Goal: Information Seeking & Learning: Learn about a topic

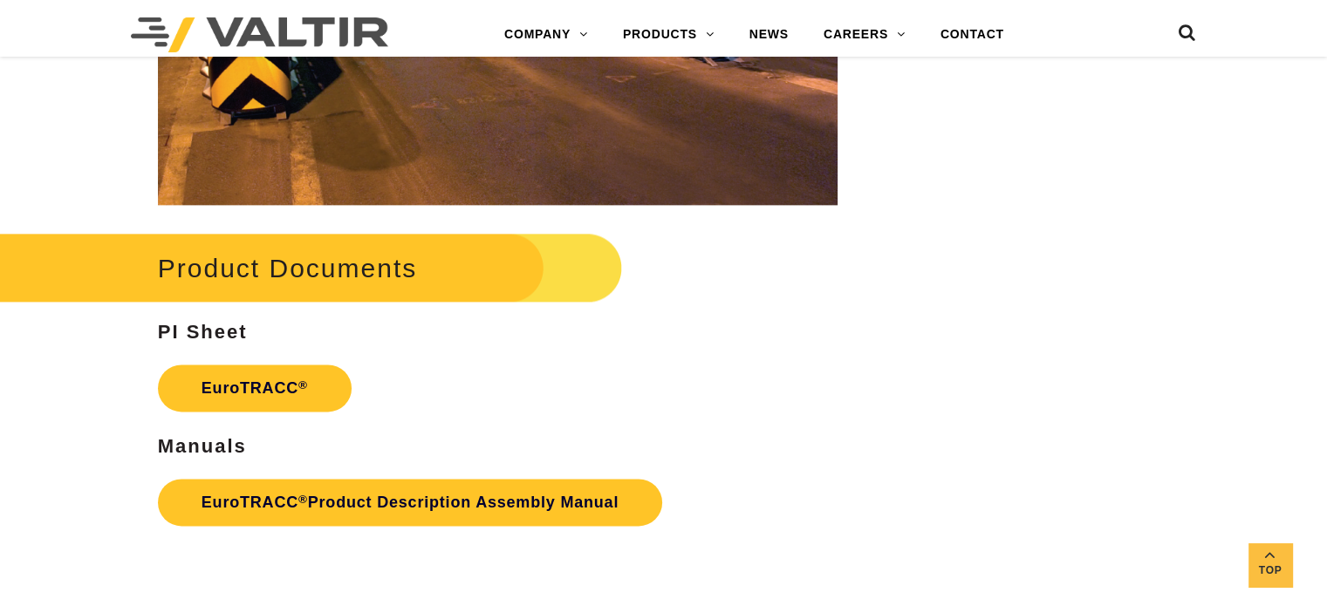
scroll to position [2269, 0]
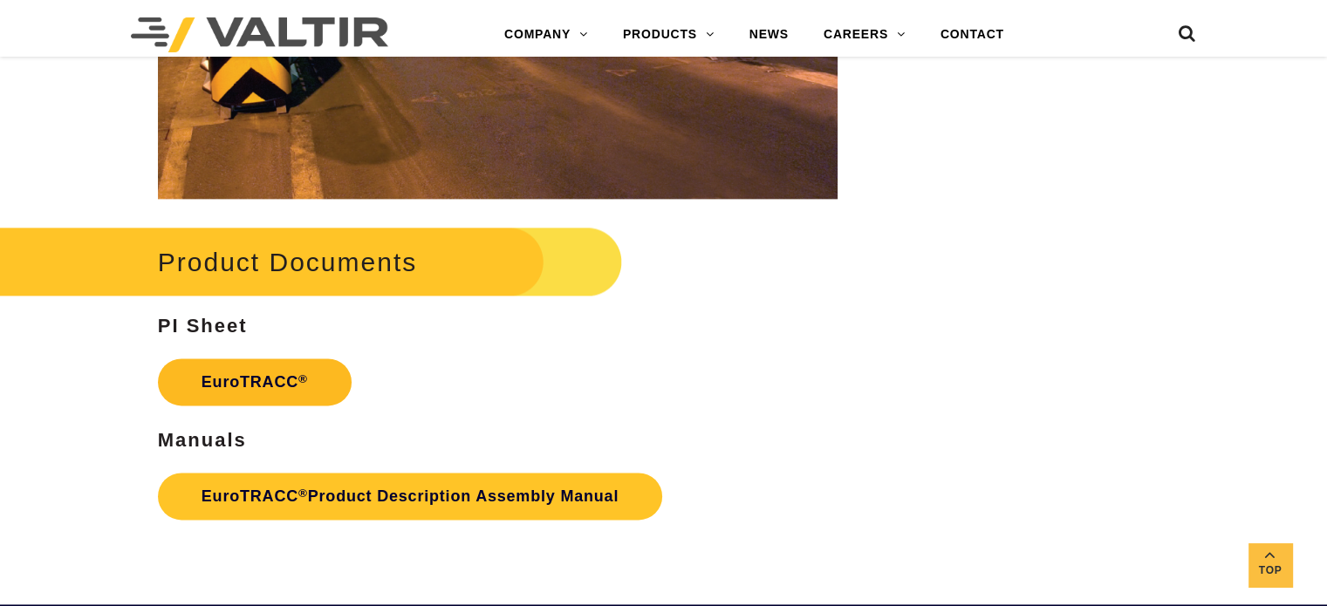
click at [250, 383] on link "EuroTRACC ®" at bounding box center [255, 382] width 194 height 47
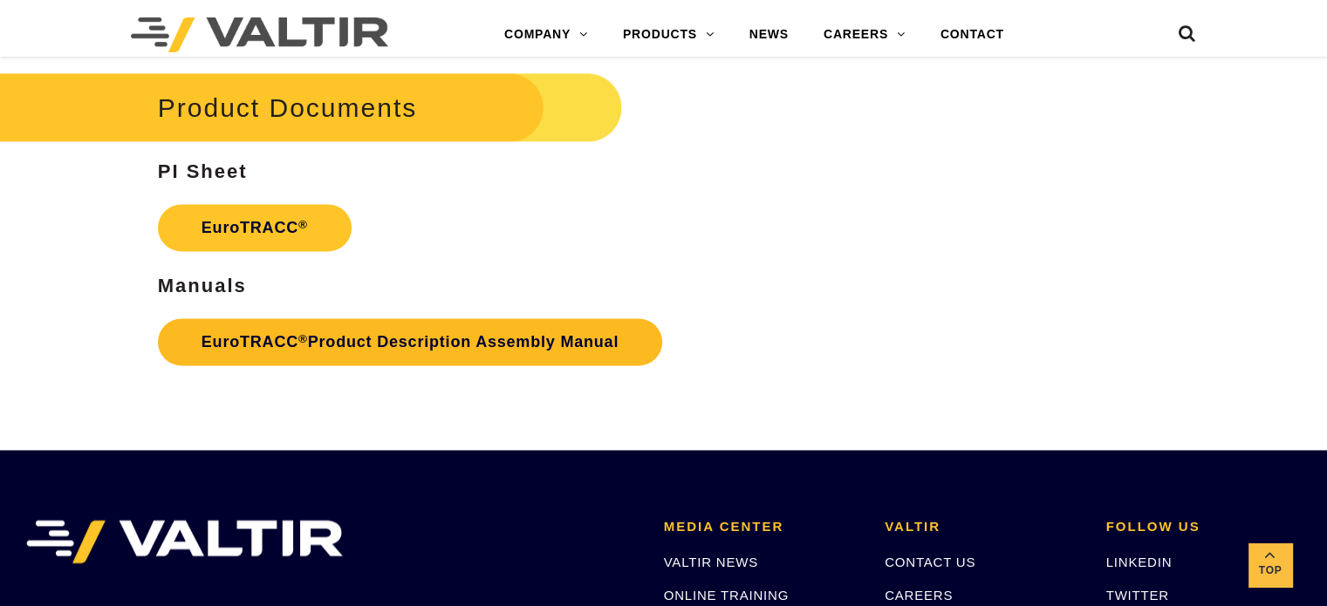
scroll to position [2457, 0]
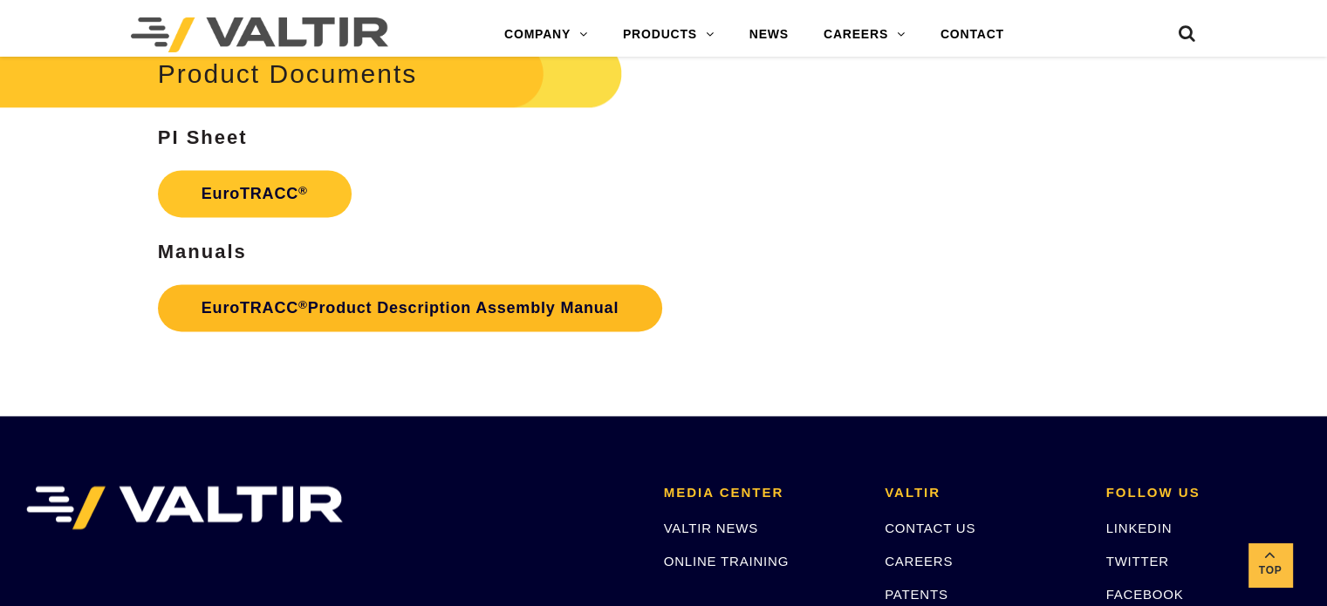
click at [388, 303] on link "EuroTRACC ® Product Description Assembly Manual" at bounding box center [410, 307] width 504 height 47
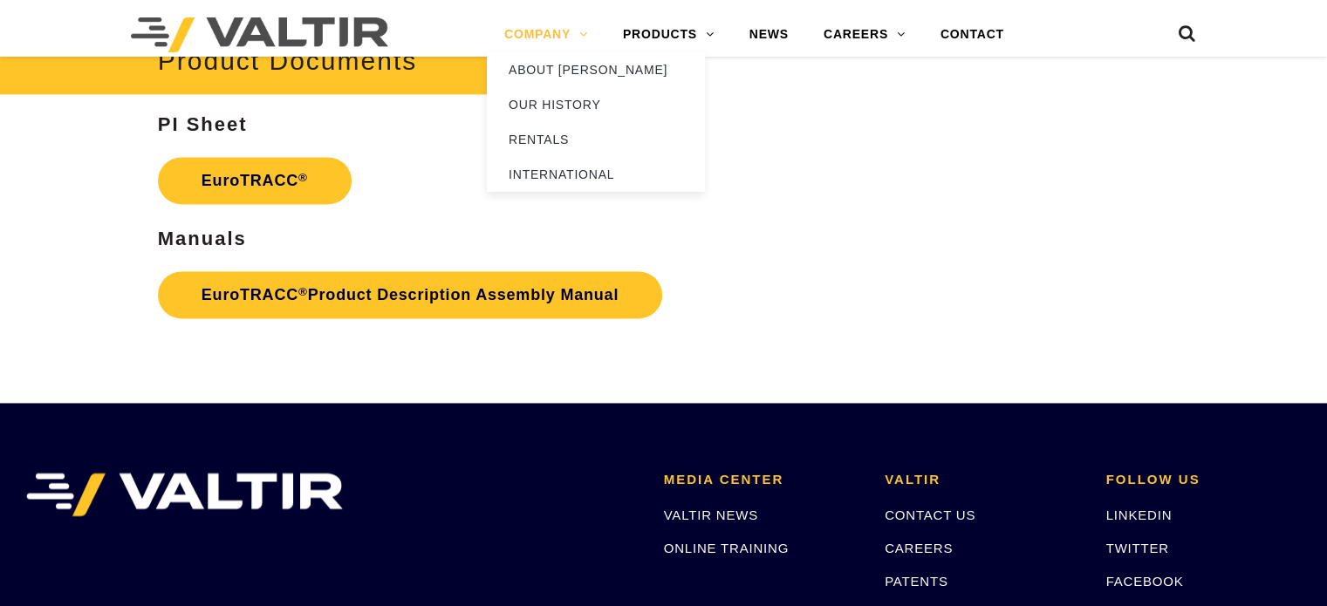
scroll to position [2457, 0]
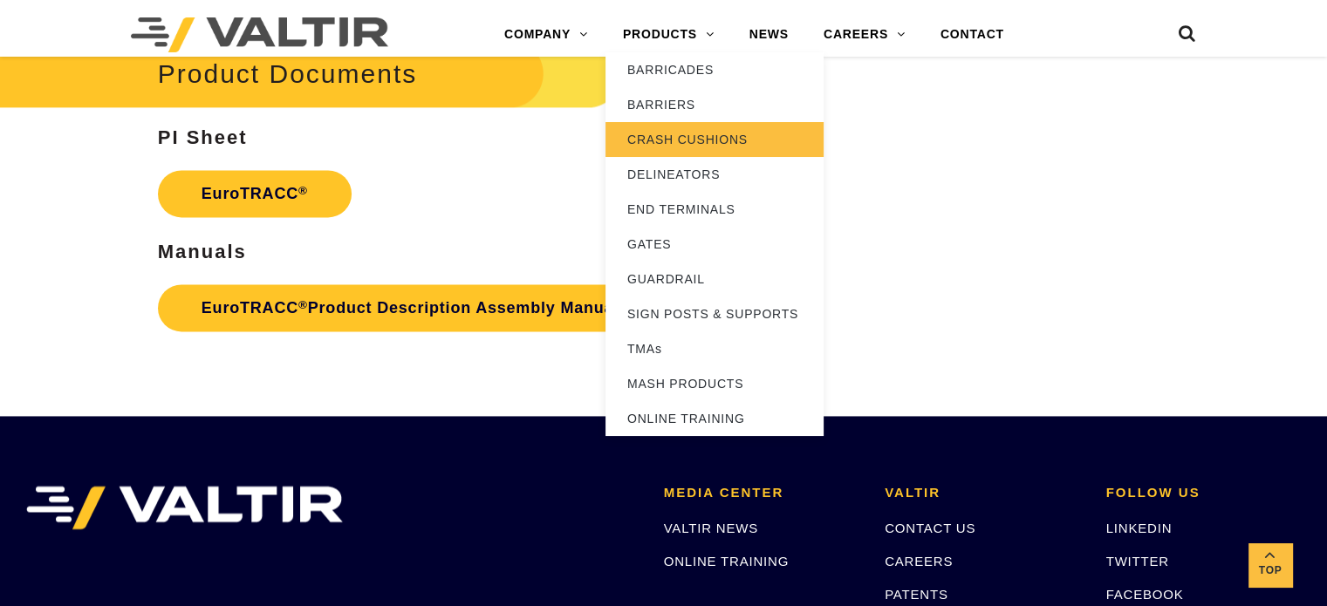
click at [684, 133] on link "CRASH CUSHIONS" at bounding box center [715, 139] width 218 height 35
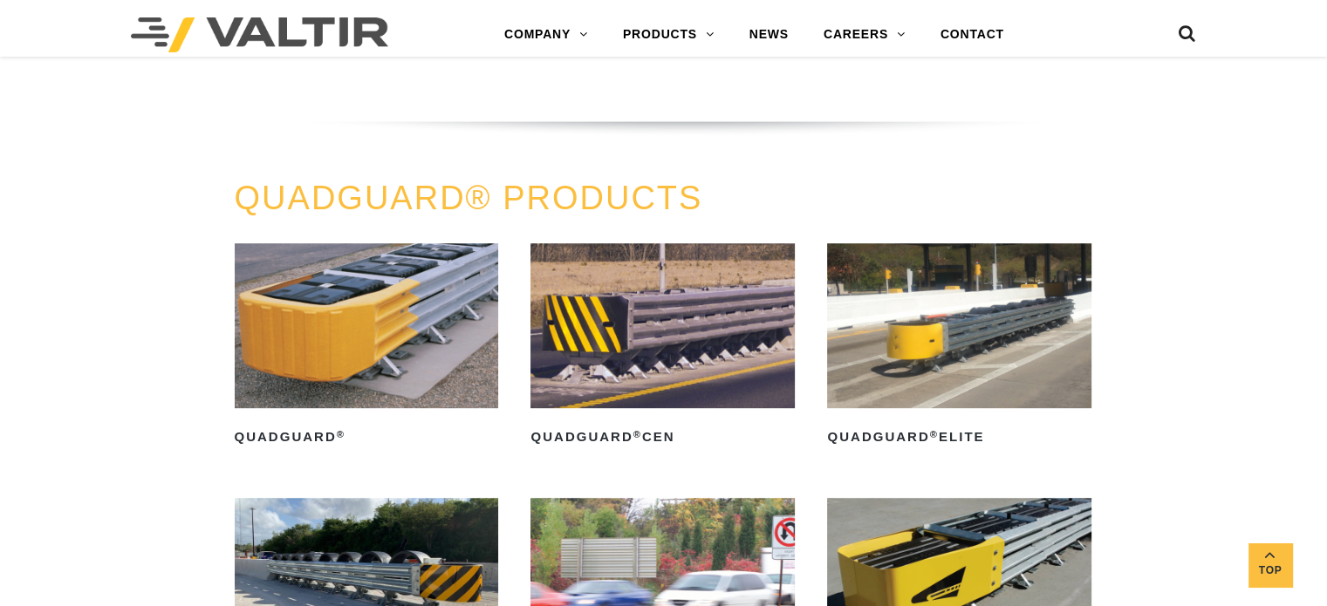
scroll to position [960, 0]
click at [673, 362] on img at bounding box center [662, 325] width 264 height 165
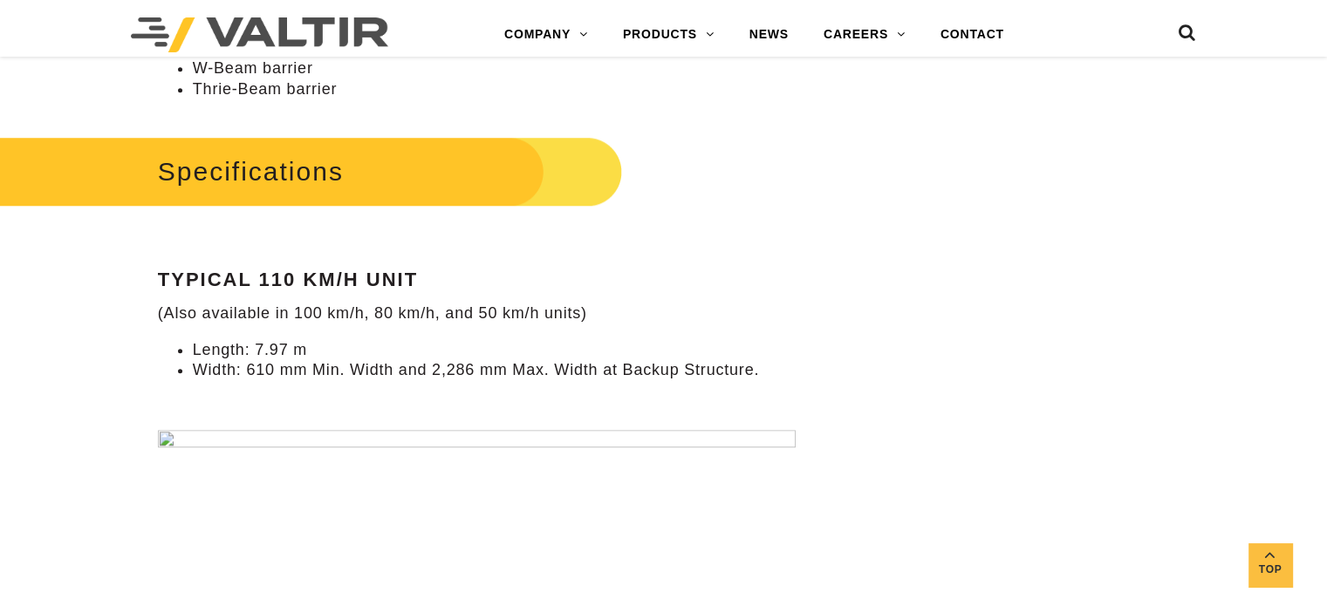
scroll to position [1483, 0]
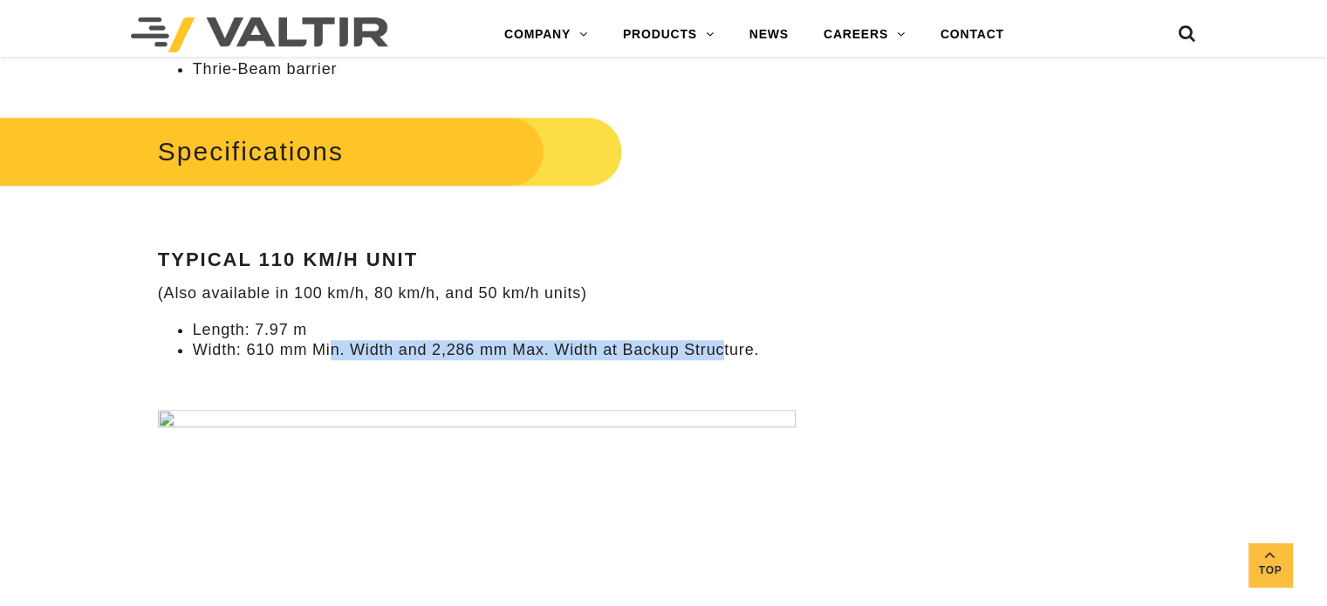
drag, startPoint x: 339, startPoint y: 359, endPoint x: 722, endPoint y: 349, distance: 384.0
click at [722, 349] on li "Width: 610 mm Min. Width and 2,286 mm Max. Width at Backup Structure." at bounding box center [515, 350] width 645 height 20
click at [669, 351] on li "Width: 610 mm Min. Width and 2,286 mm Max. Width at Backup Structure." at bounding box center [515, 350] width 645 height 20
click at [670, 351] on li "Width: 610 mm Min. Width and 2,286 mm Max. Width at Backup Structure." at bounding box center [515, 350] width 645 height 20
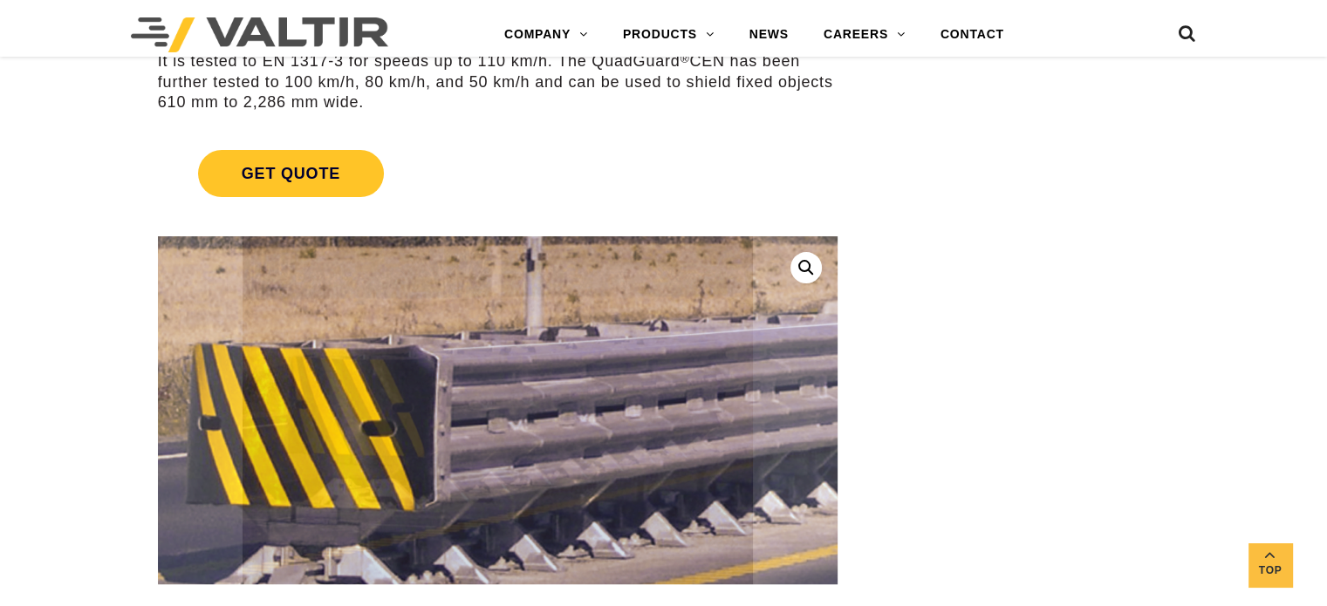
scroll to position [611, 0]
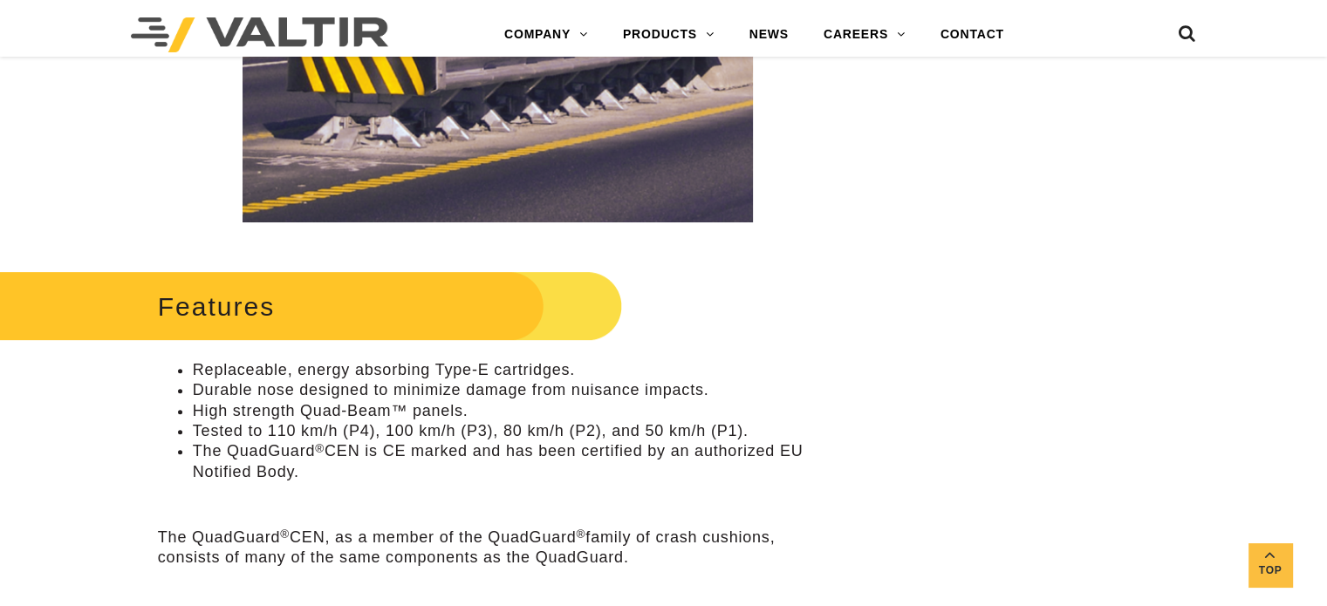
click at [227, 311] on h2 "Features" at bounding box center [291, 306] width 664 height 81
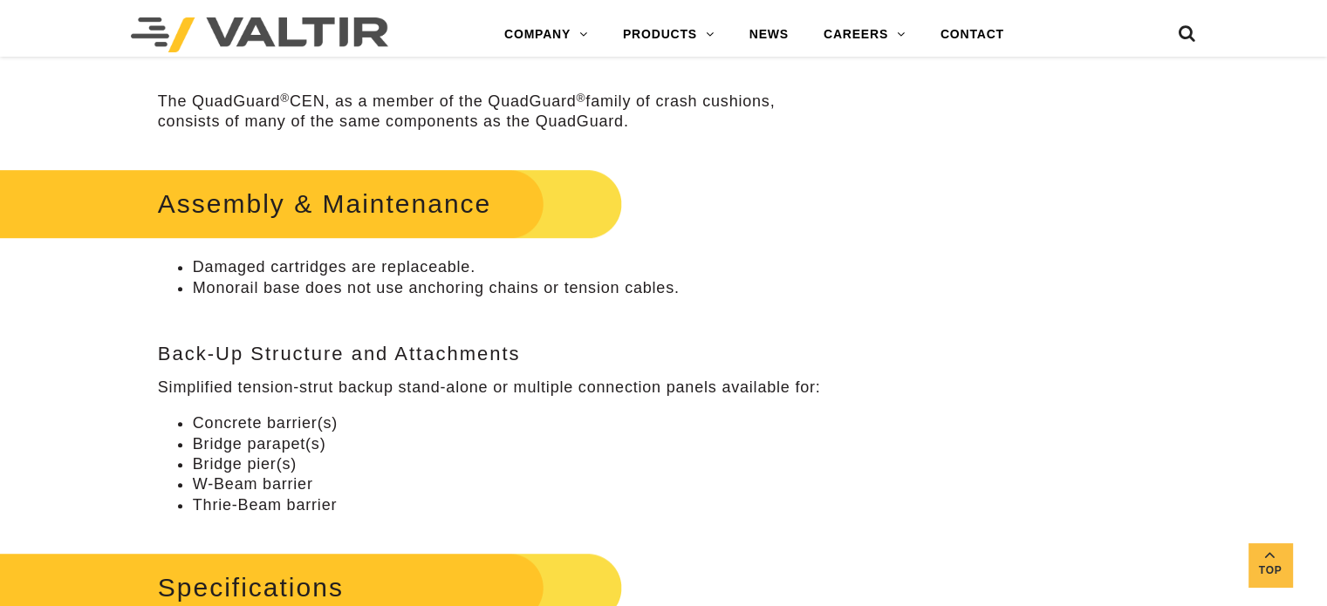
scroll to position [1134, 0]
